Goal: Check status: Check status

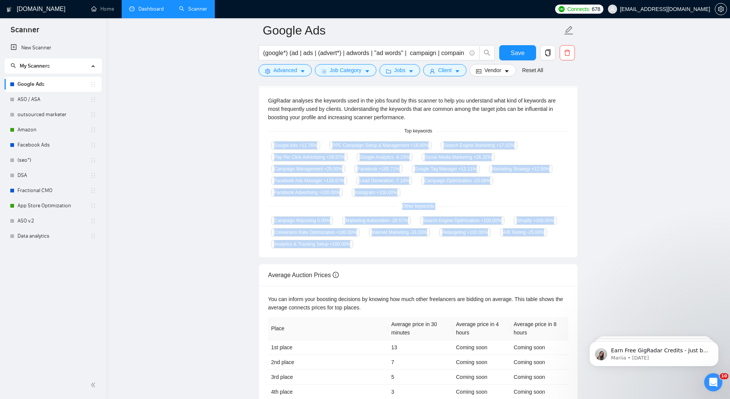
click at [144, 11] on link "Dashboard" at bounding box center [146, 9] width 35 height 6
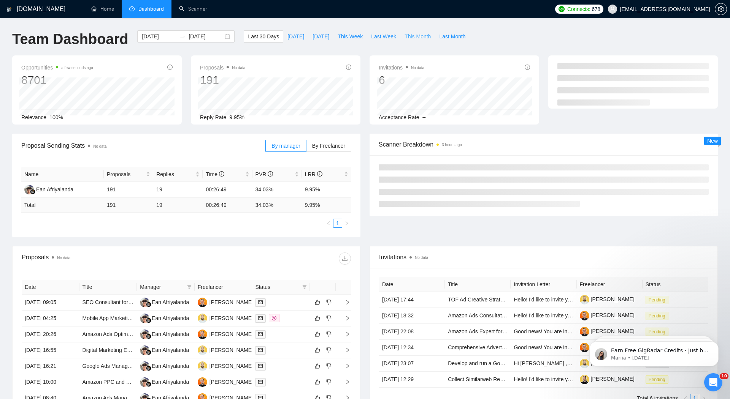
click at [419, 34] on span "This Month" at bounding box center [417, 36] width 26 height 8
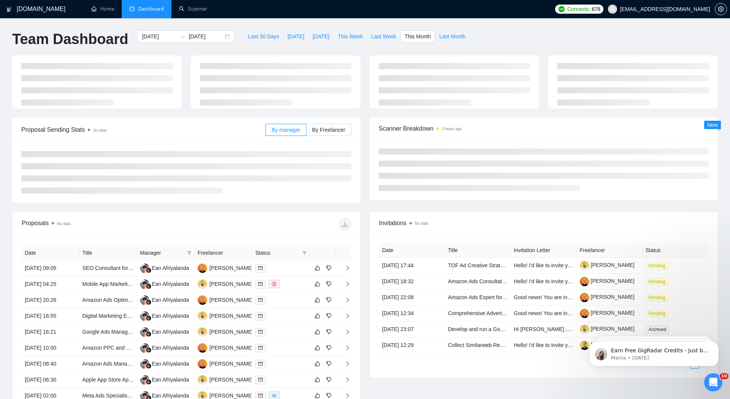
type input "[DATE]"
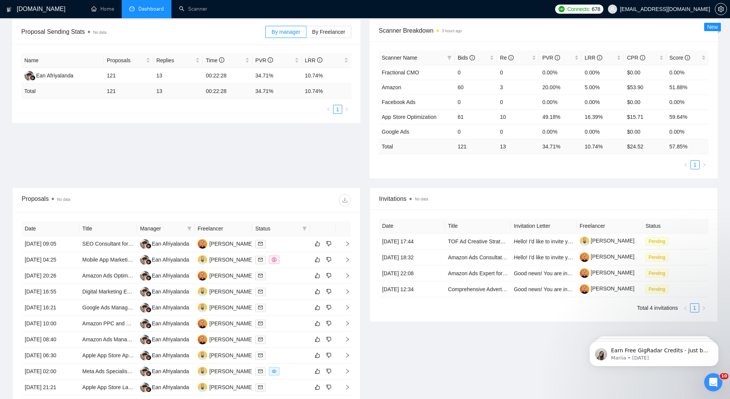
scroll to position [123, 0]
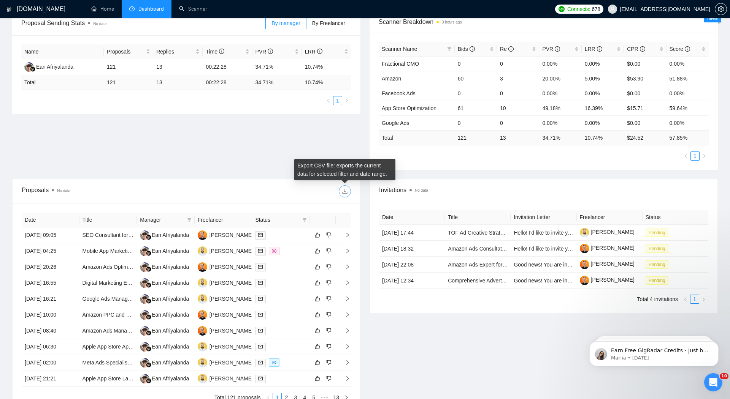
click at [345, 191] on icon "download" at bounding box center [344, 191] width 5 height 5
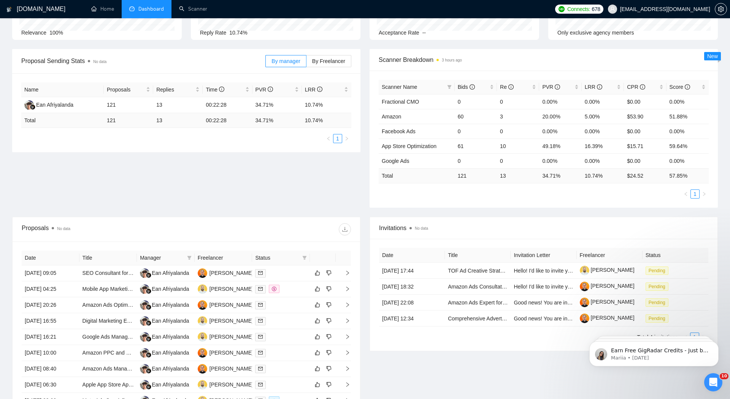
scroll to position [82, 0]
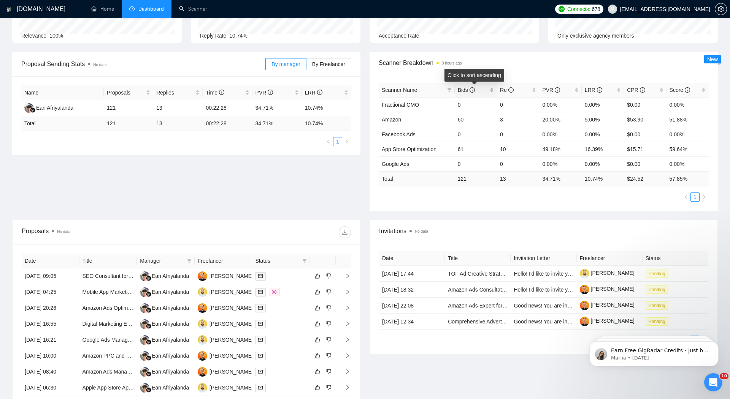
click at [492, 91] on div "Bids" at bounding box center [476, 90] width 36 height 8
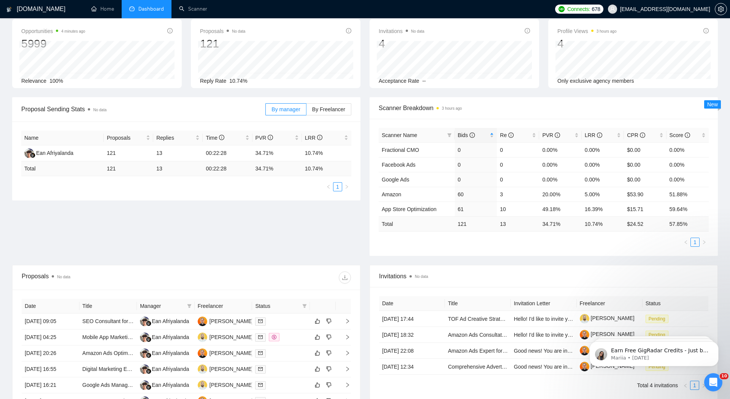
scroll to position [0, 0]
